Goal: Information Seeking & Learning: Learn about a topic

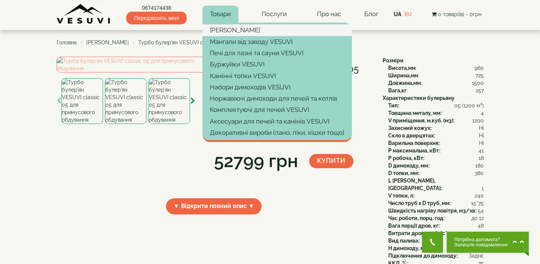
click at [221, 28] on link "[PERSON_NAME]" at bounding box center [278, 29] width 150 height 11
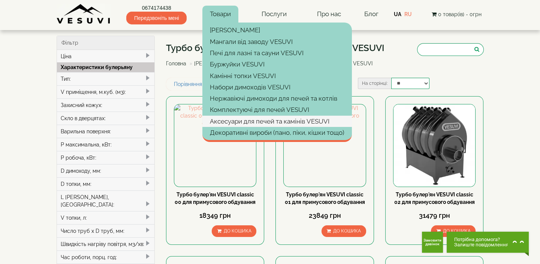
click at [236, 119] on link "Аксесуари для печей та камінів VESUVI" at bounding box center [278, 121] width 150 height 11
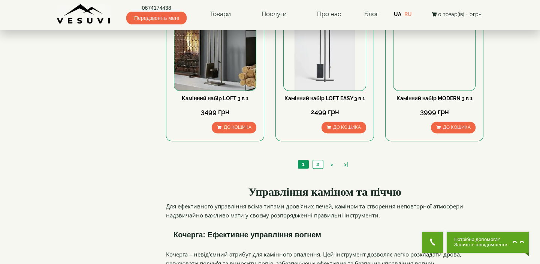
scroll to position [614, 0]
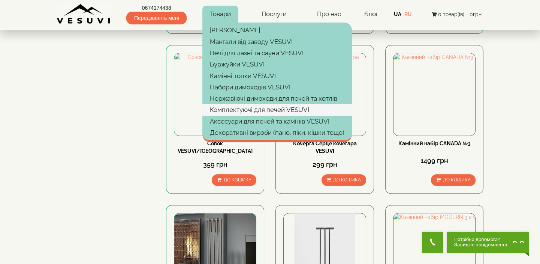
click at [221, 111] on link "Комплектуючі для печей VESUVI" at bounding box center [278, 109] width 150 height 11
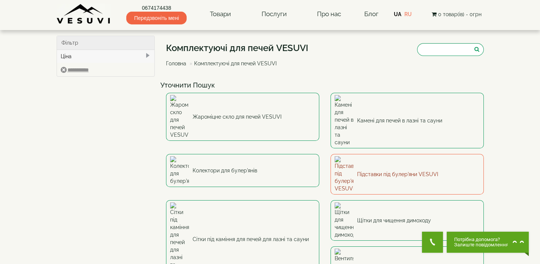
click at [371, 154] on link "Підставки під булер'яни VESUVI" at bounding box center [407, 174] width 153 height 41
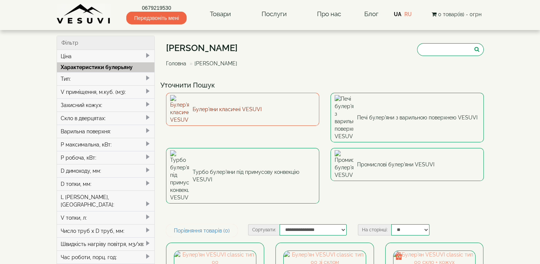
click at [244, 103] on link "Булер'яни класичні VESUVI" at bounding box center [242, 109] width 153 height 33
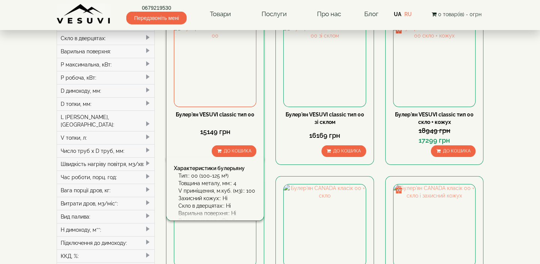
scroll to position [68, 0]
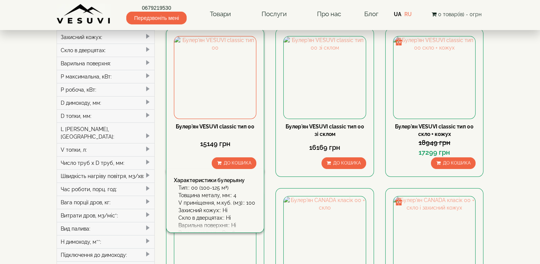
click at [224, 127] on link "Булер'ян VESUVI classic тип 00" at bounding box center [215, 126] width 79 height 6
